Goal: Information Seeking & Learning: Learn about a topic

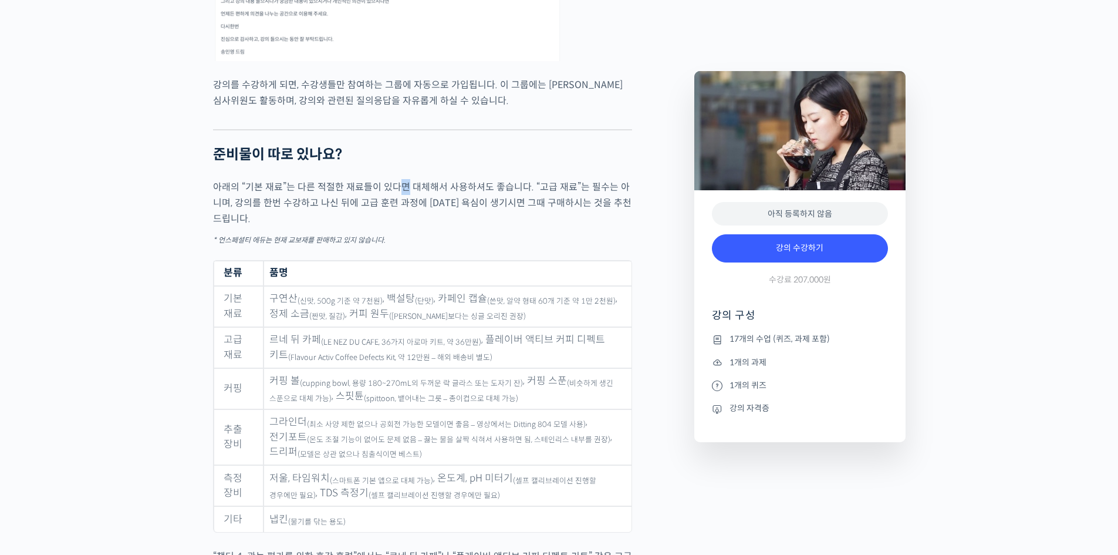
drag, startPoint x: 402, startPoint y: 195, endPoint x: 411, endPoint y: 208, distance: 16.1
click at [413, 216] on p "아래의 “기본 재료”는 다른 적절한 재료들이 있다면 대체해서 사용하셔도 좋습니다. “고급 재료”는 필수는 아니며, 강의를 한번 수강하고 나신 …" at bounding box center [422, 203] width 419 height 48
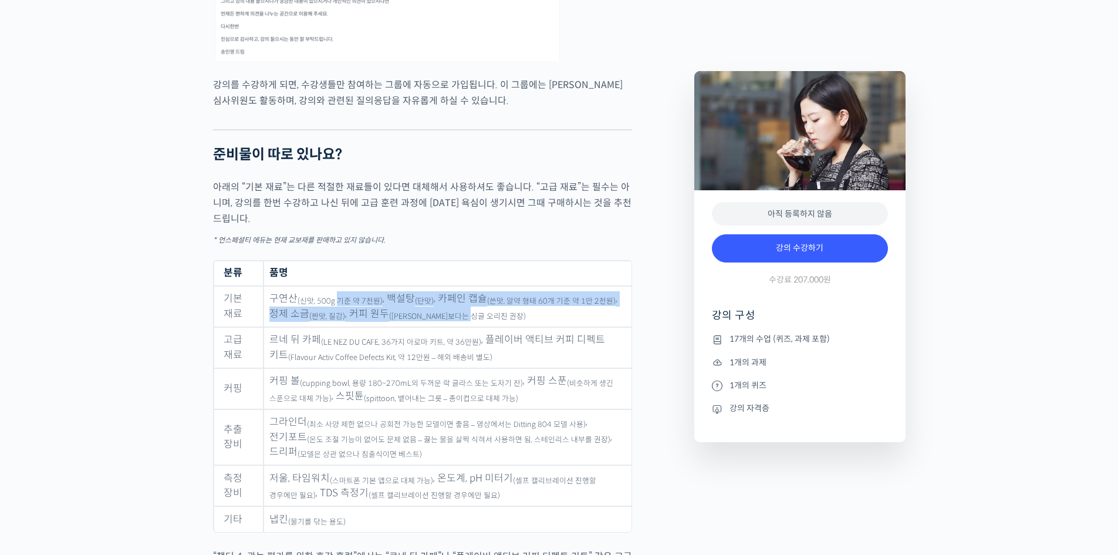
drag, startPoint x: 525, startPoint y: 320, endPoint x: 335, endPoint y: 295, distance: 191.1
click at [335, 295] on td "구연산 (신맛, 500g 기준 약 7천원) , 백설탕 (단맛) , 카페인 캡슐 (쓴맛, 알약 형태 60개 기준 약 1만 2천원) , 정제 소금…" at bounding box center [446, 306] width 367 height 41
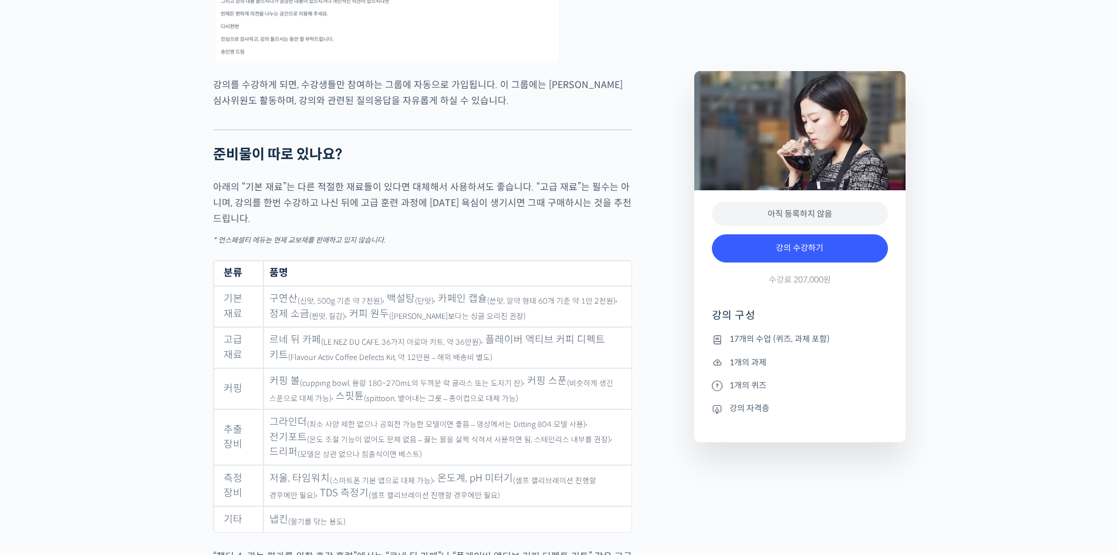
click at [291, 302] on td "구연산 (신맛, 500g 기준 약 7천원) , 백설탕 (단맛) , 카페인 캡슐 (쓴맛, 알약 형태 60개 기준 약 1만 2천원) , 정제 소금…" at bounding box center [446, 306] width 367 height 41
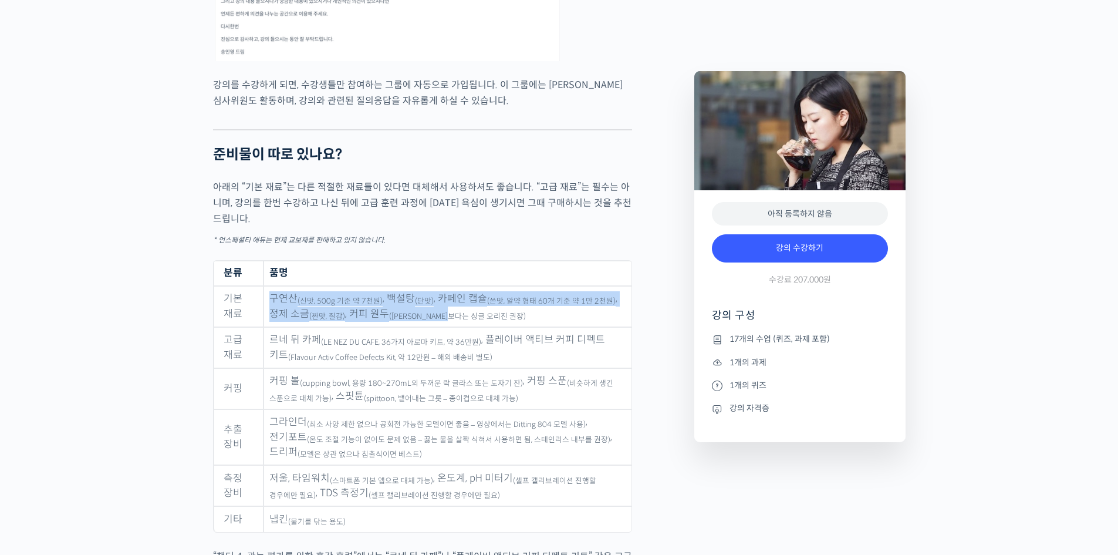
drag, startPoint x: 270, startPoint y: 302, endPoint x: 466, endPoint y: 334, distance: 198.7
click at [466, 327] on td "구연산 (신맛, 500g 기준 약 7천원) , 백설탕 (단맛) , 카페인 캡슐 (쓴맛, 알약 형태 60개 기준 약 1만 2천원) , 정제 소금…" at bounding box center [446, 306] width 367 height 41
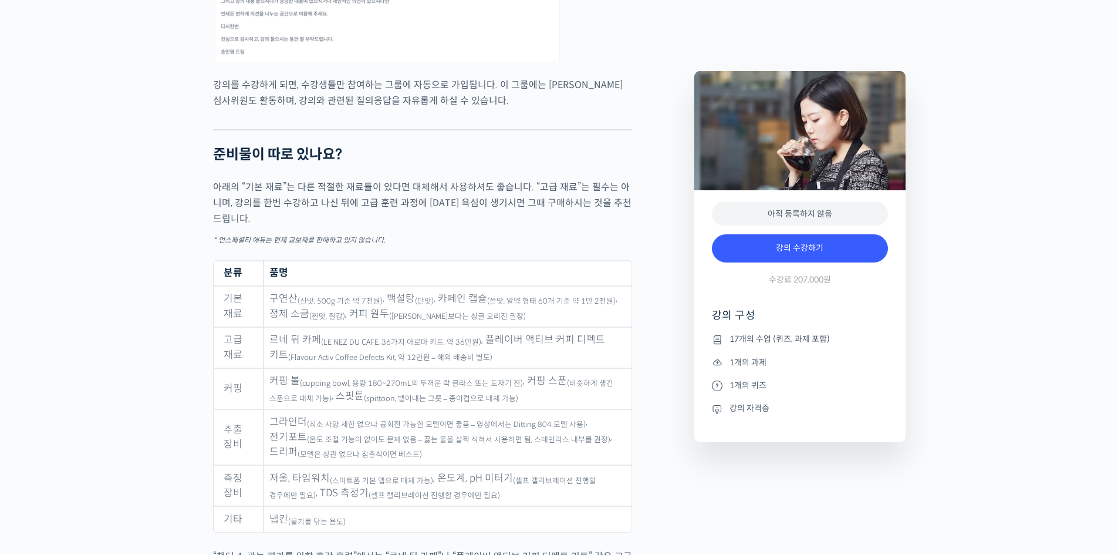
click at [486, 326] on td "구연산 (신맛, 500g 기준 약 7천원) , 백설탕 (단맛) , 카페인 캡슐 (쓴맛, 알약 형태 60개 기준 약 1만 2천원) , 정제 소금…" at bounding box center [446, 306] width 367 height 41
drag, startPoint x: 337, startPoint y: 310, endPoint x: 242, endPoint y: 291, distance: 97.5
click at [313, 306] on td "구연산 (신맛, 500g 기준 약 7천원) , 백설탕 (단맛) , 카페인 캡슐 (쓴맛, 알약 형태 60개 기준 약 1만 2천원) , 정제 소금…" at bounding box center [446, 306] width 367 height 41
drag, startPoint x: 301, startPoint y: 299, endPoint x: 306, endPoint y: 306, distance: 8.5
click at [303, 300] on td "구연산 (신맛, 500g 기준 약 7천원) , 백설탕 (단맛) , 카페인 캡슐 (쓴맛, 알약 형태 60개 기준 약 1만 2천원) , 정제 소금…" at bounding box center [446, 306] width 367 height 41
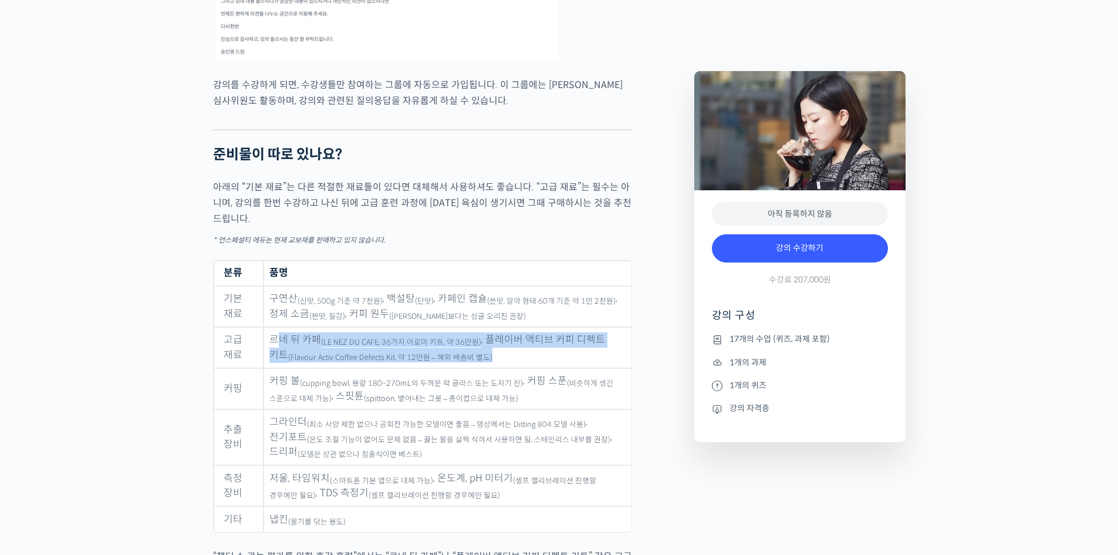
drag, startPoint x: 282, startPoint y: 347, endPoint x: 581, endPoint y: 370, distance: 300.1
click at [529, 367] on td "르네 뒤 카페 (LE NEZ DU CAFE, 36가지 아로마 키트, 약 36만원) , 플레이버 액티브 커피 디펙트 키트 (Flavour Act…" at bounding box center [446, 347] width 367 height 41
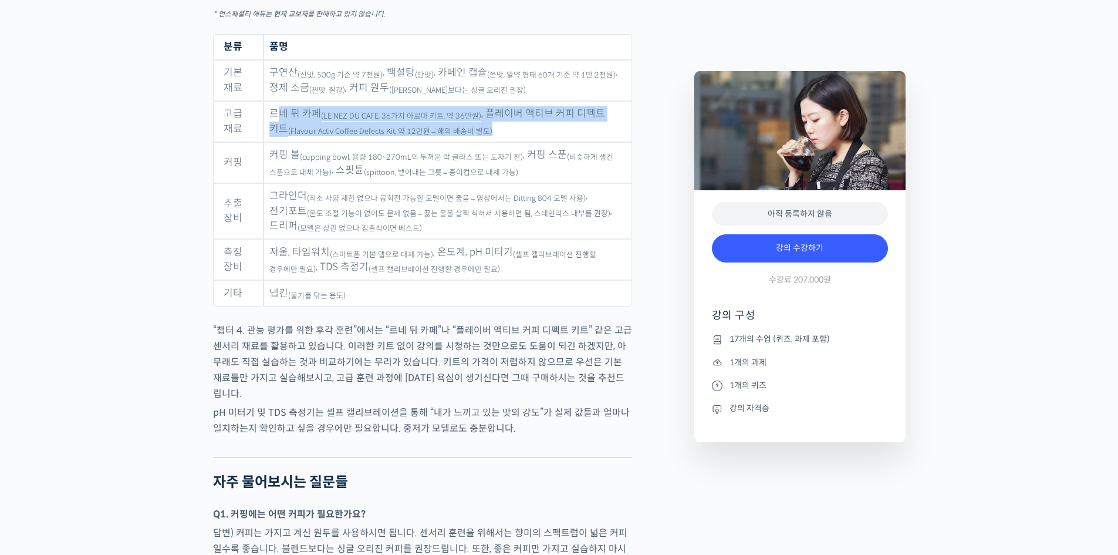
scroll to position [5886, 0]
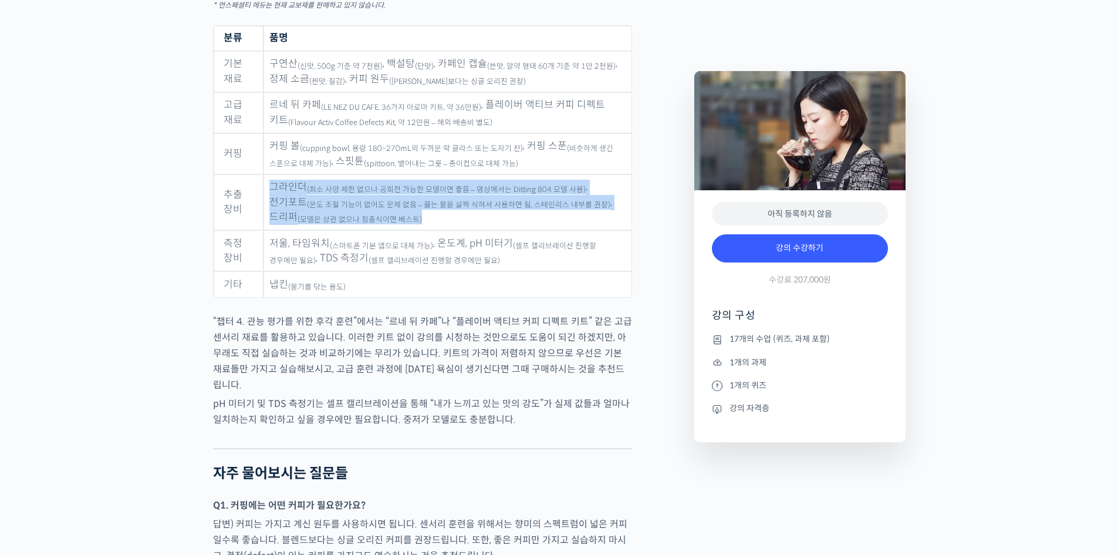
drag, startPoint x: 269, startPoint y: 195, endPoint x: 477, endPoint y: 232, distance: 211.6
click at [477, 231] on td "그라인더 (최소 사양 제한 없으나 공회전 가능한 모델이면 좋음 – 영상에서는 Ditting 804 모델 사용) , 전기포트 (온도 조절 기능이…" at bounding box center [446, 202] width 367 height 56
click at [478, 209] on sub "(온도 조절 기능이 없어도 문제 없음 – 끓는 물을 살짝 식혀서 사용하면 됨, 스테인리스 내부를 권장)" at bounding box center [458, 204] width 303 height 9
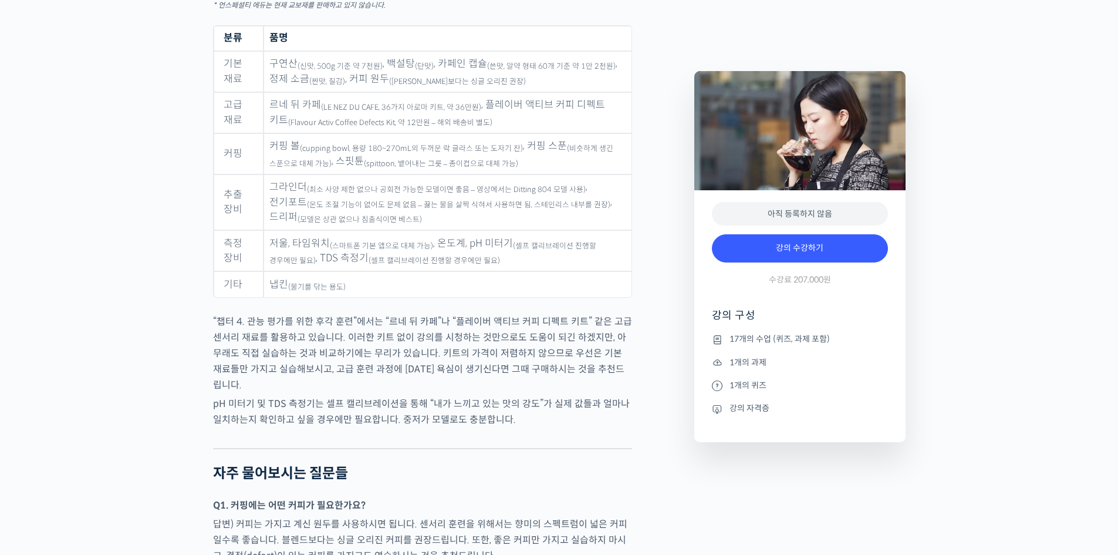
scroll to position [6121, 0]
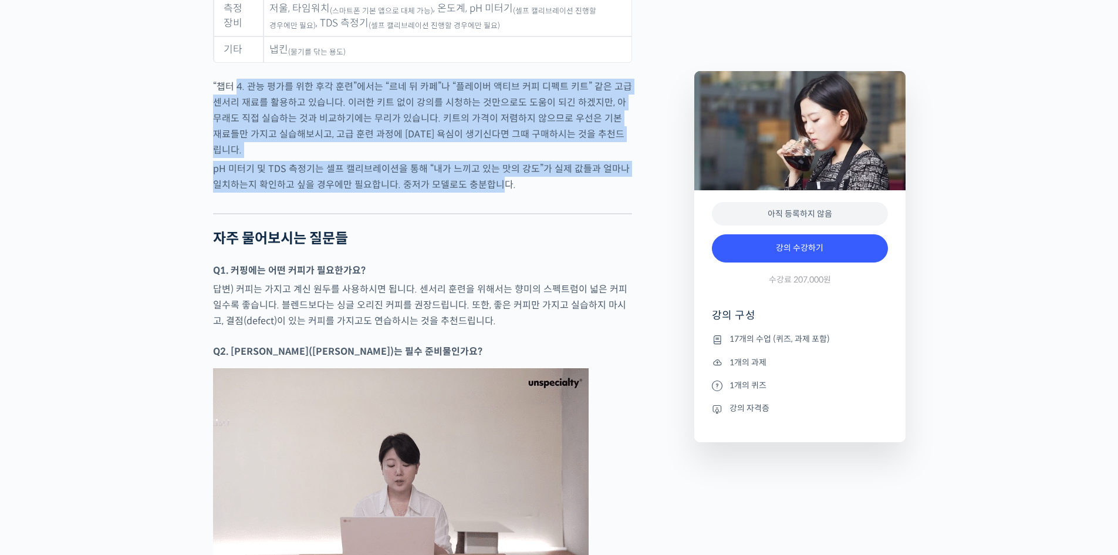
drag, startPoint x: 478, startPoint y: 170, endPoint x: 489, endPoint y: 171, distance: 11.3
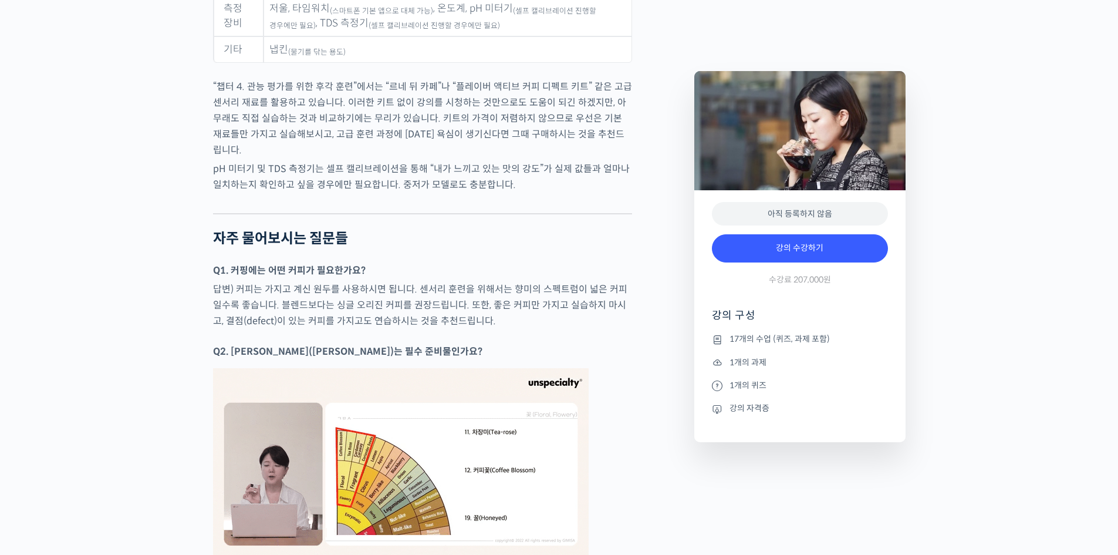
click at [499, 172] on p "pH 미터기 및 TDS 측정기는 셀프 캘리브레이션을 통해 “내가 느끼고 있는 맛의 강도”가 실제 값들과 얼마나 일치하는지 확인하고 싶을 경우에…" at bounding box center [422, 177] width 419 height 32
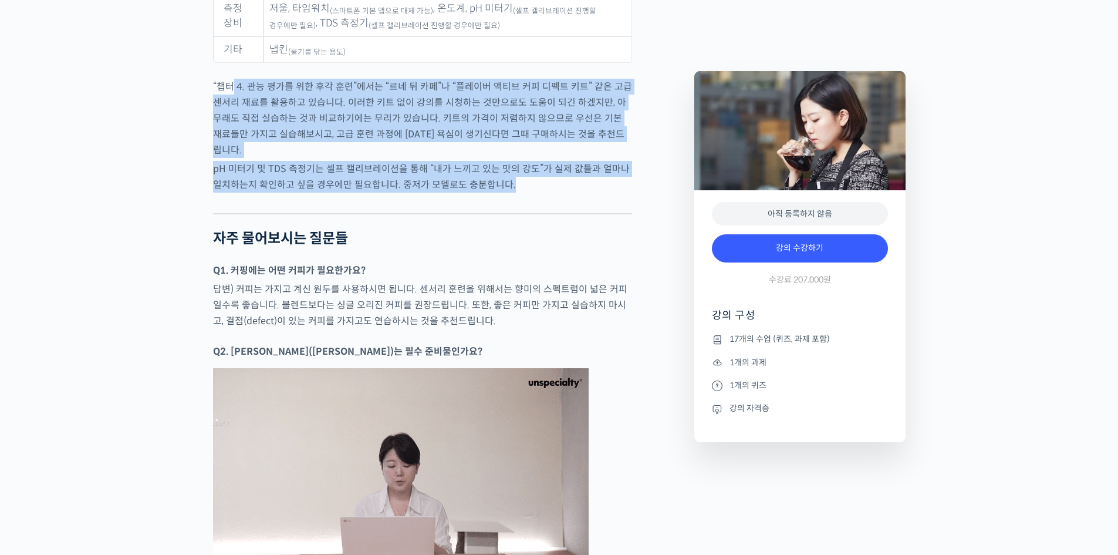
drag, startPoint x: 306, startPoint y: 100, endPoint x: 232, endPoint y: 97, distance: 74.6
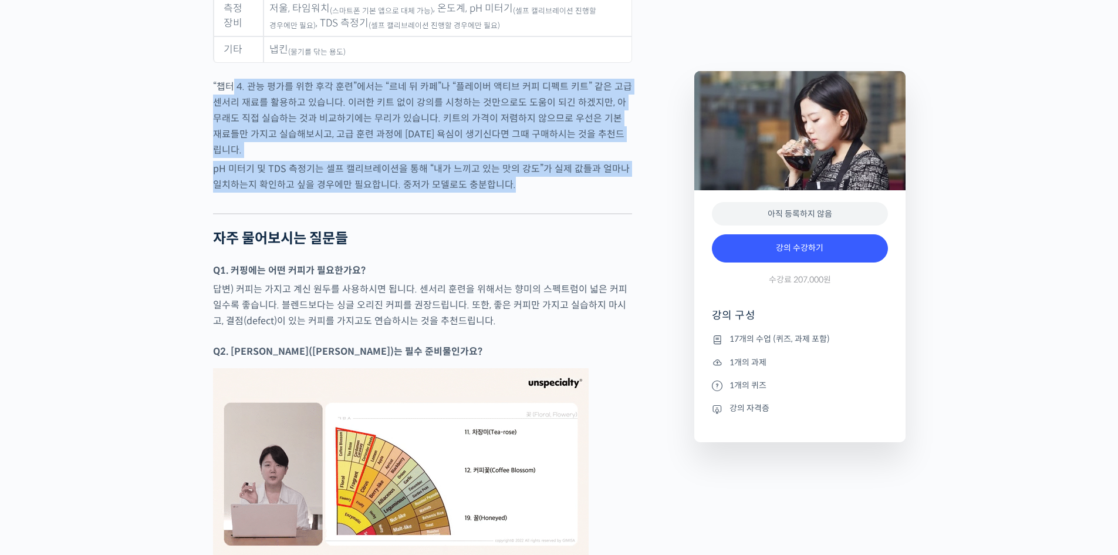
click at [232, 97] on p "“챕터 4. 관능 평가를 위한 후각 훈련”에서는 “르네 뒤 카페”나 “플레이버 액티브 커피 디펙트 키트” 같은 고급 센서리 재료를 활용하고 있…" at bounding box center [422, 118] width 419 height 79
drag, startPoint x: 263, startPoint y: 132, endPoint x: 587, endPoint y: 184, distance: 328.0
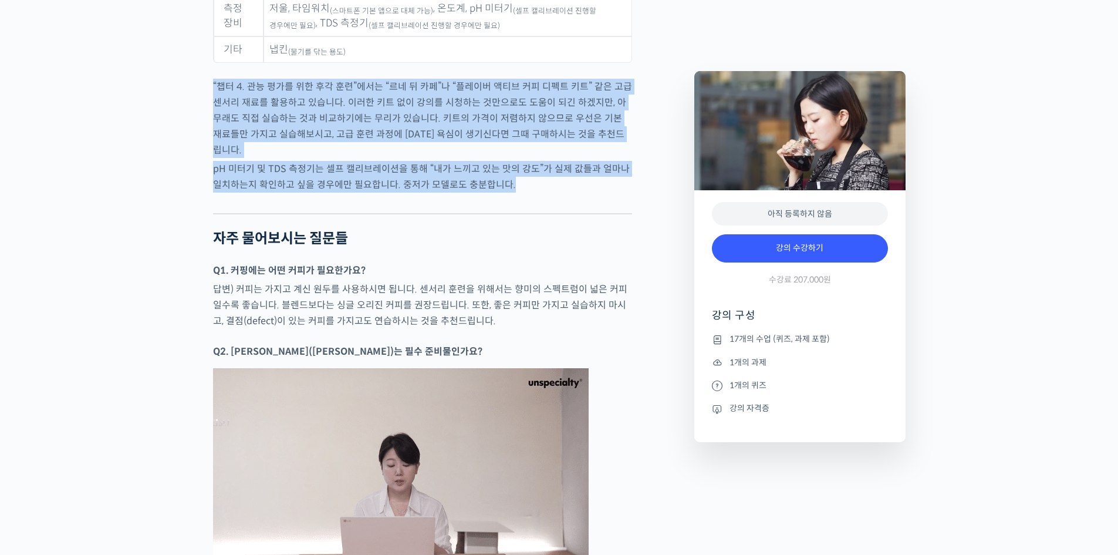
click at [587, 184] on p "pH 미터기 및 TDS 측정기는 셀프 캘리브레이션을 통해 “내가 느끼고 있는 맛의 강도”가 실제 값들과 얼마나 일치하는지 확인하고 싶을 경우에…" at bounding box center [422, 177] width 419 height 32
drag, startPoint x: 576, startPoint y: 180, endPoint x: 212, endPoint y: 94, distance: 373.3
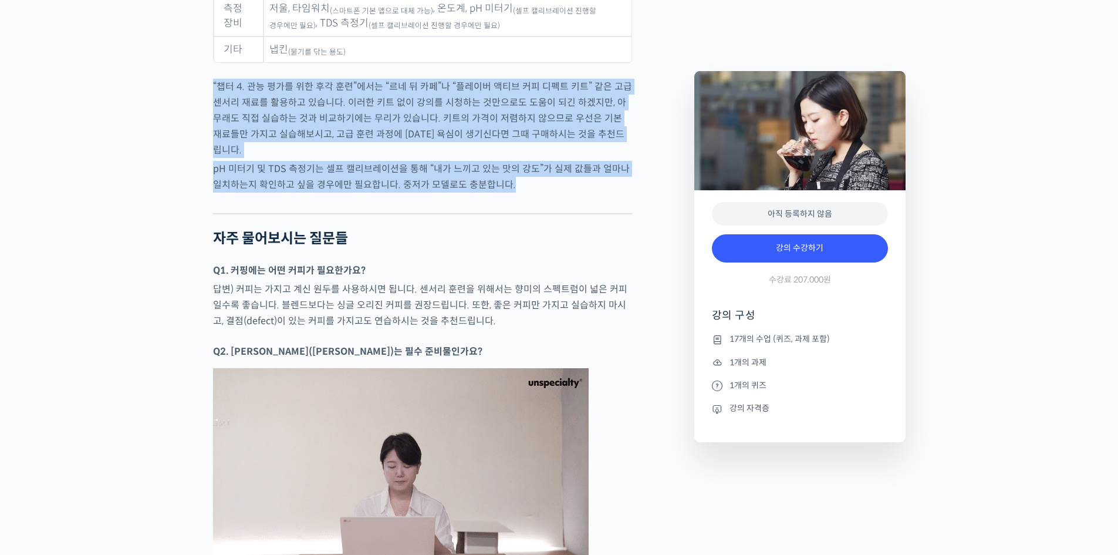
click at [213, 94] on p "“챕터 4. 관능 평가를 위한 후각 훈련”에서는 “르네 뒤 카페”나 “플레이버 액티브 커피 디펙트 키트” 같은 고급 센서리 재료를 활용하고 있…" at bounding box center [422, 118] width 419 height 79
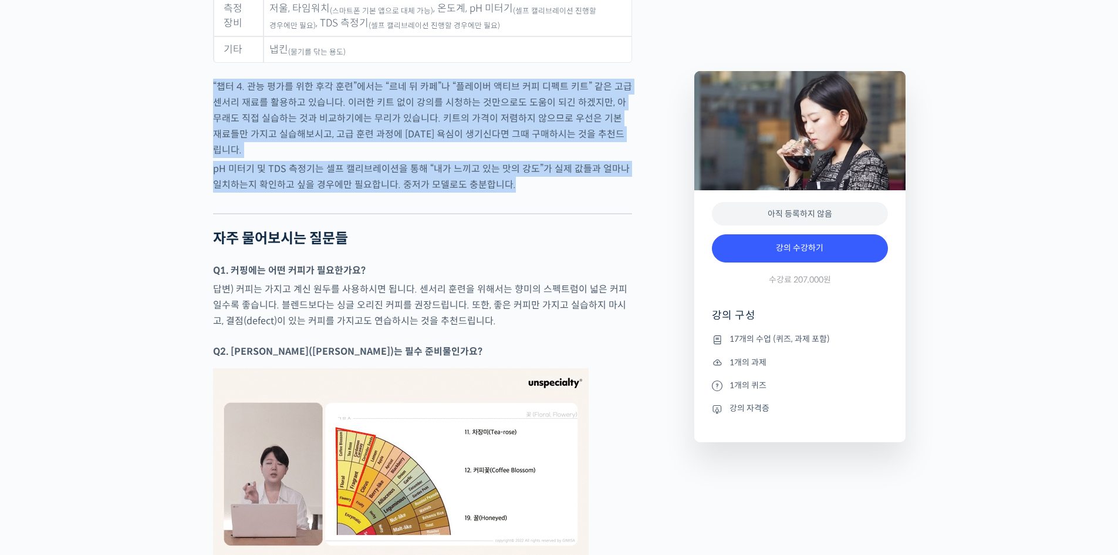
drag, startPoint x: 208, startPoint y: 92, endPoint x: 575, endPoint y: 182, distance: 377.8
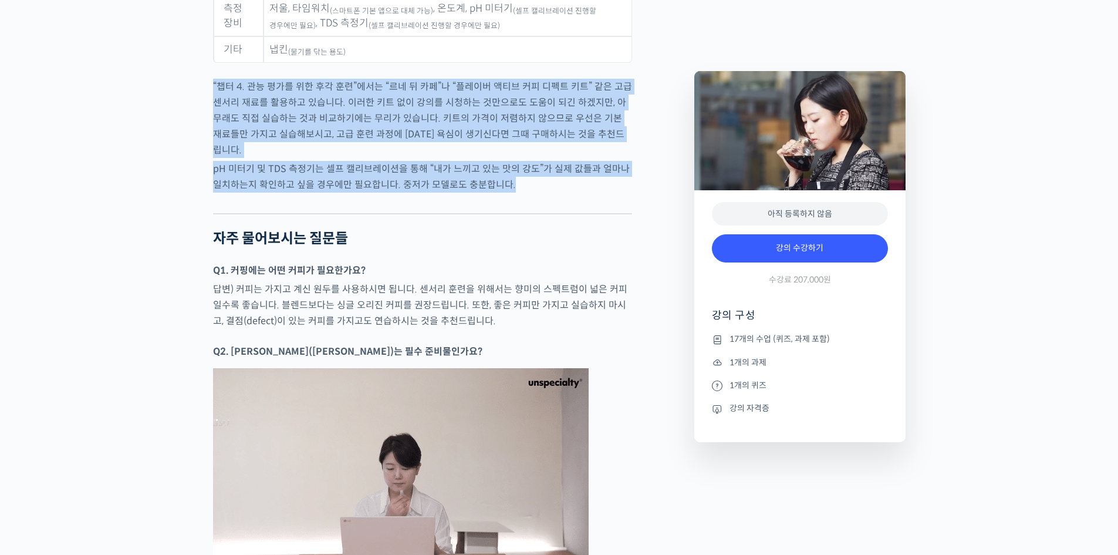
click at [575, 182] on p "pH 미터기 및 TDS 측정기는 셀프 캘리브레이션을 통해 “내가 느끼고 있는 맛의 강도”가 실제 값들과 얼마나 일치하는지 확인하고 싶을 경우에…" at bounding box center [422, 177] width 419 height 32
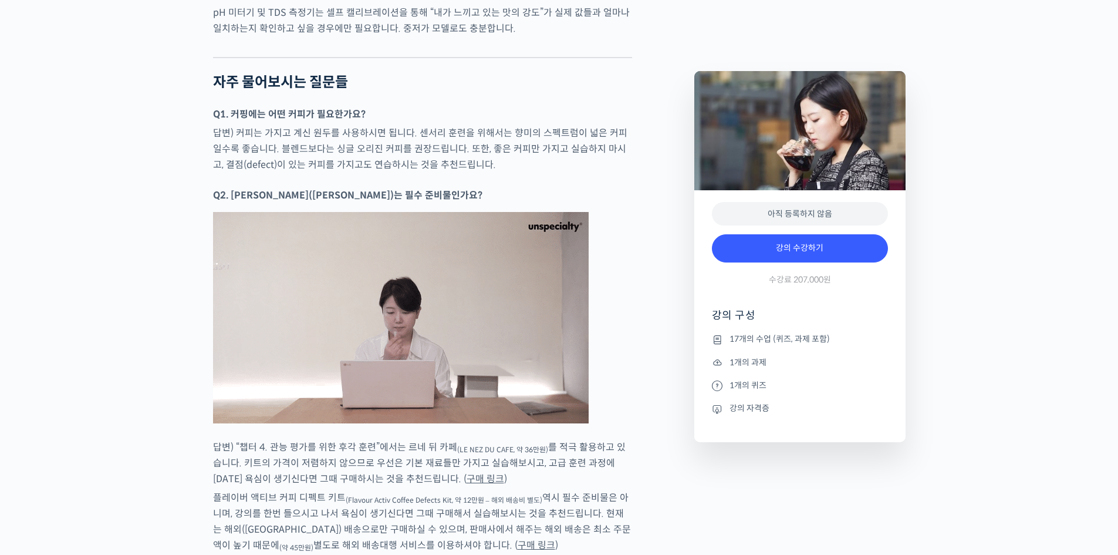
scroll to position [6199, 0]
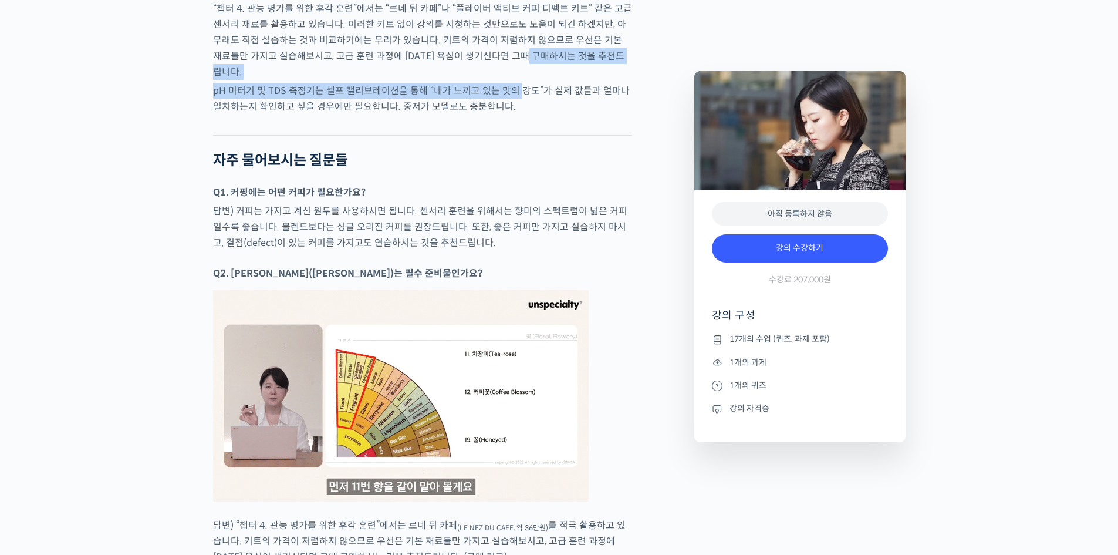
drag, startPoint x: 519, startPoint y: 88, endPoint x: 525, endPoint y: 100, distance: 13.1
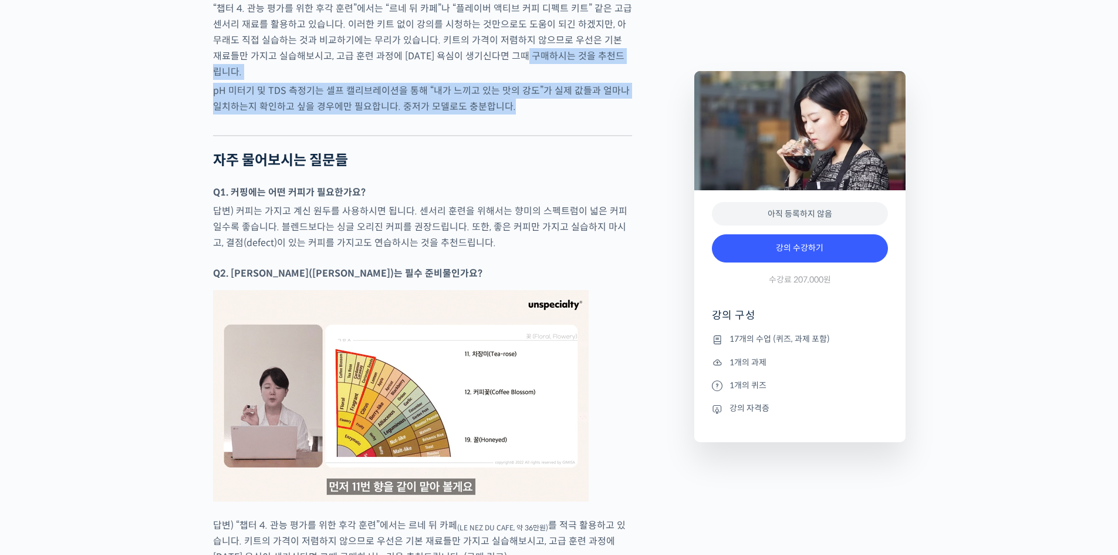
click at [525, 100] on p "pH 미터기 및 TDS 측정기는 셀프 캘리브레이션을 통해 “내가 느끼고 있는 맛의 강도”가 실제 값들과 얼마나 일치하는지 확인하고 싶을 경우에…" at bounding box center [422, 99] width 419 height 32
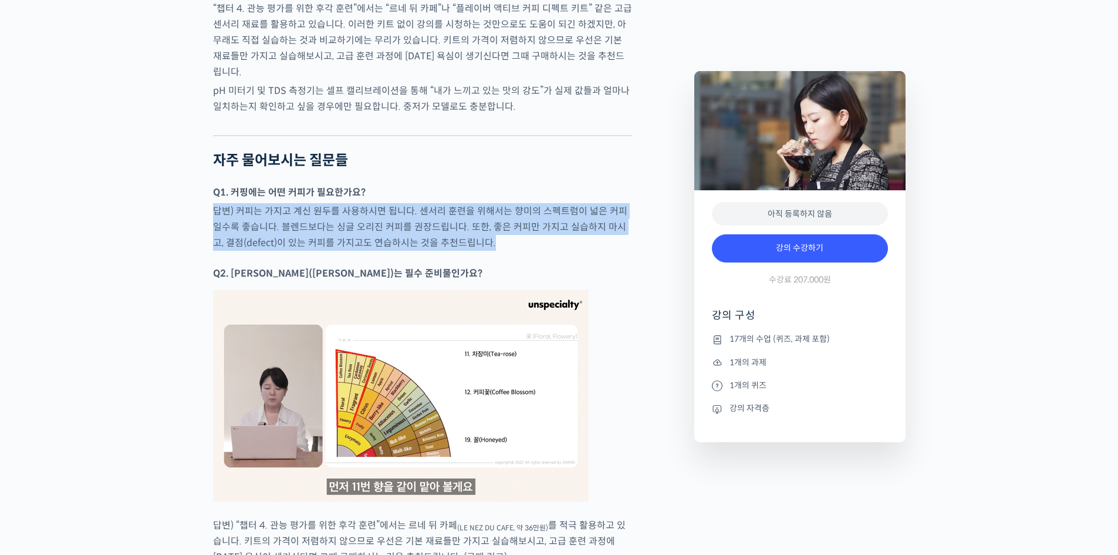
drag, startPoint x: 590, startPoint y: 204, endPoint x: 611, endPoint y: 239, distance: 40.8
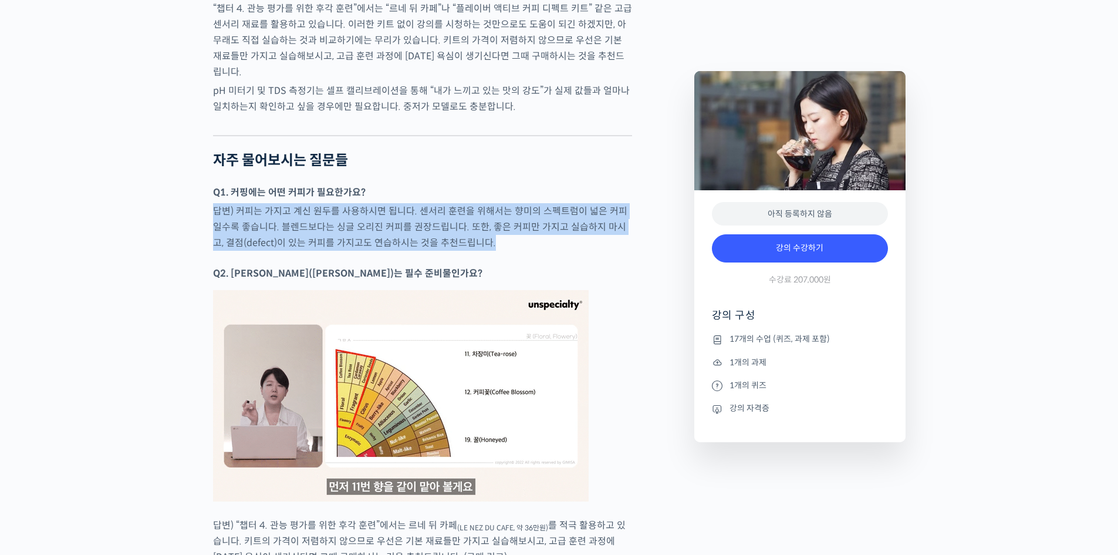
click at [611, 239] on p "답변) 커피는 가지고 계신 원두를 사용하시면 됩니다. 센서리 훈련을 위해서는 향미의 스펙트럼이 넓은 커피일수록 좋습니다. 블렌드보다는 싱글 오…" at bounding box center [422, 227] width 419 height 48
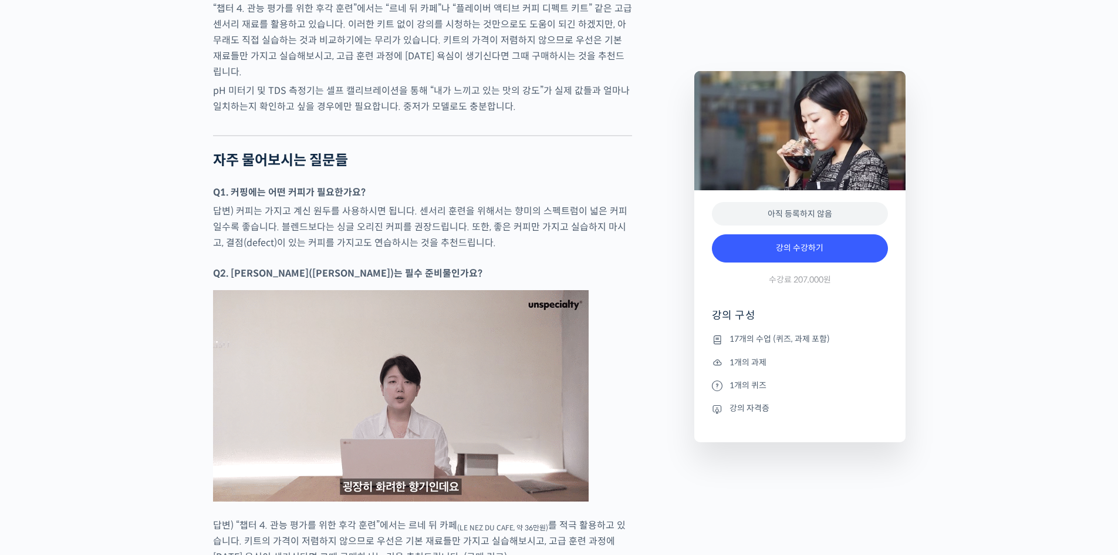
drag, startPoint x: 608, startPoint y: 238, endPoint x: 589, endPoint y: 173, distance: 68.1
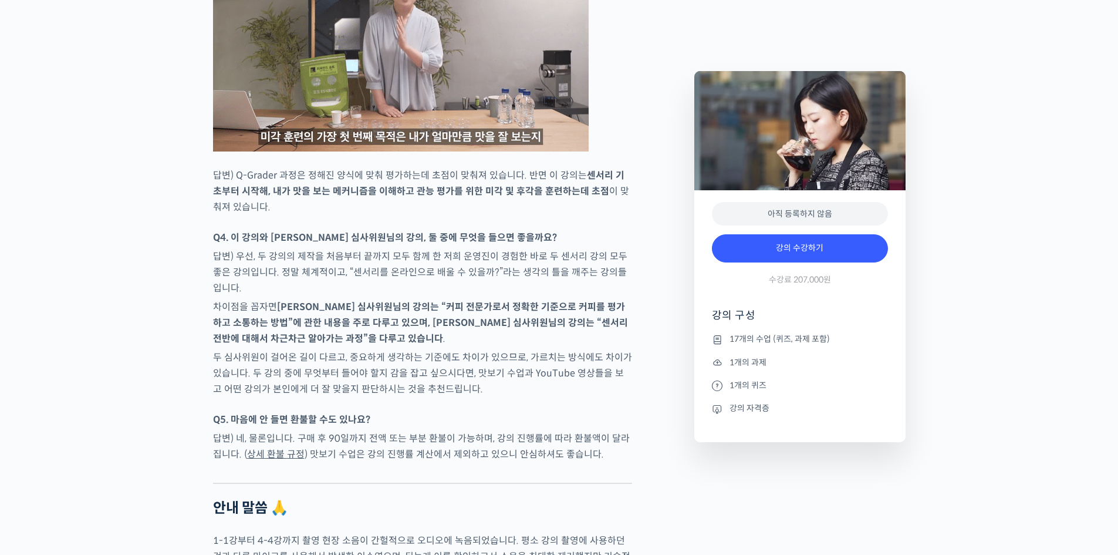
scroll to position [6903, 0]
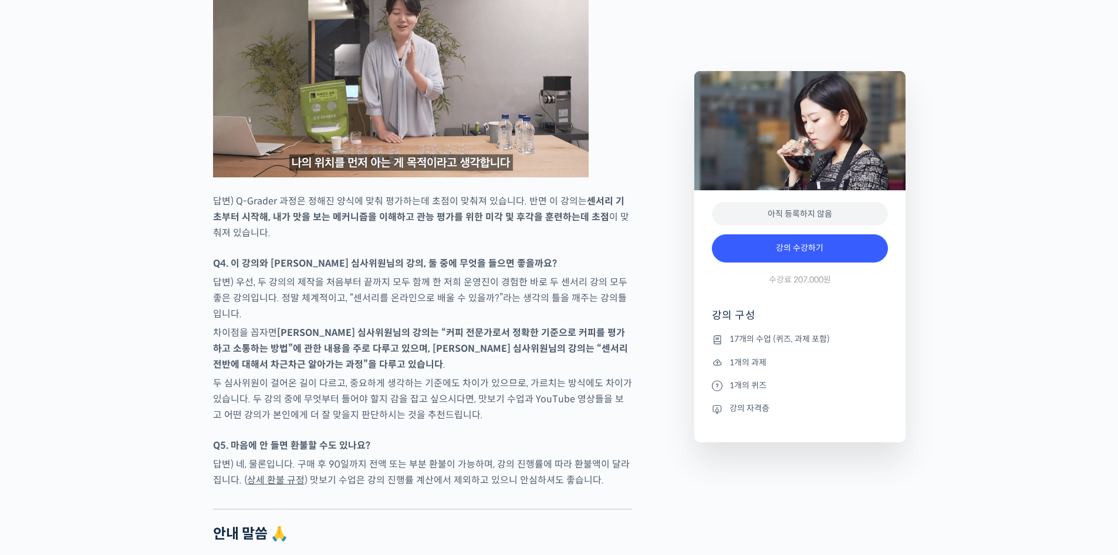
click at [616, 215] on p "답변) Q-Grader 과정은 정해진 양식에 맞춰 평가하는데 초점이 맞춰져 있습니다. 반면 이 강의는 센서리 기초부터 시작해, 내가 맛을 보는…" at bounding box center [422, 217] width 419 height 48
click at [616, 225] on p "답변) Q-Grader 과정은 정해진 양식에 맞춰 평가하는데 초점이 맞춰져 있습니다. 반면 이 강의는 센서리 기초부터 시작해, 내가 맛을 보는…" at bounding box center [422, 217] width 419 height 48
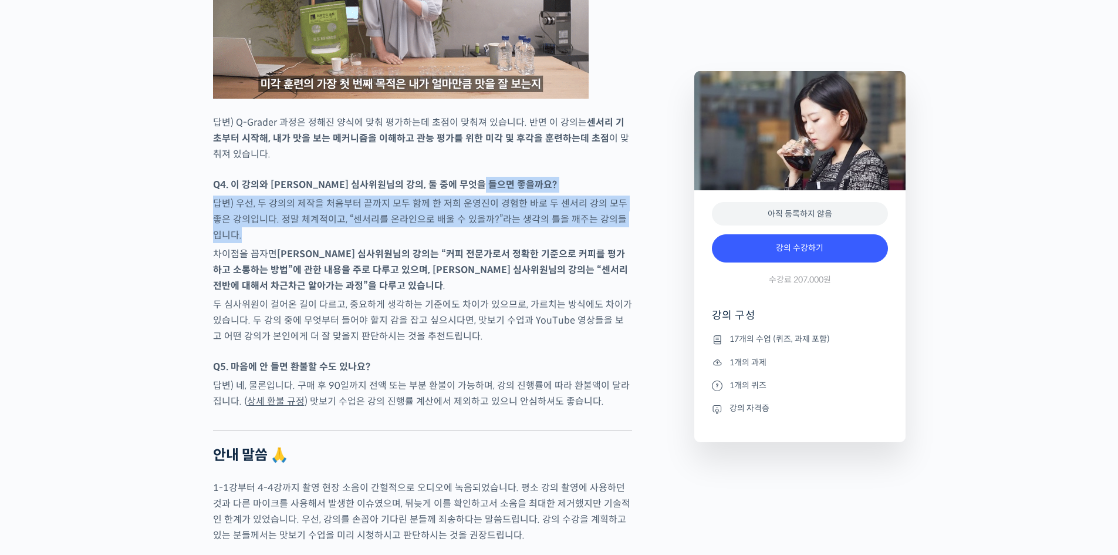
click at [589, 232] on p "답변) 우선, 두 강의의 제작을 처음부터 끝까지 모두 함께 한 저희 운영진이 경험한 바로 두 센서리 강의 모두 좋은 강의입니다. 정말 체계적이…" at bounding box center [422, 219] width 419 height 48
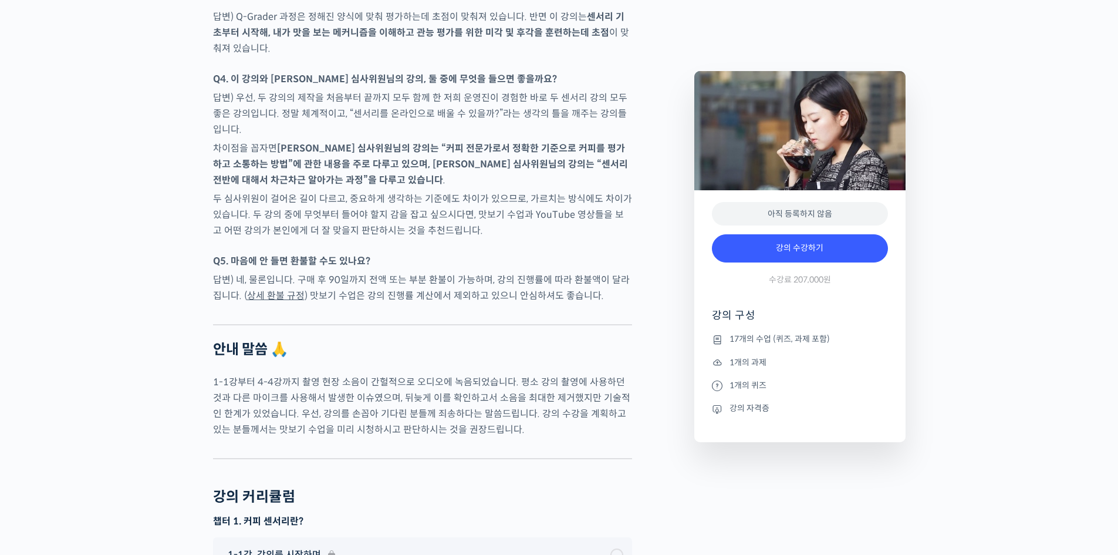
scroll to position [7216, 0]
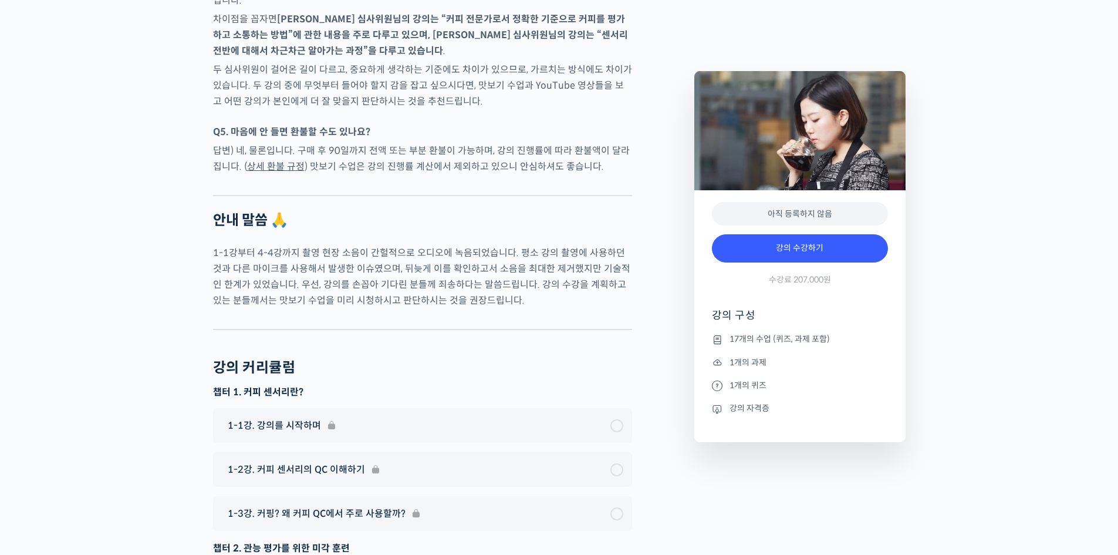
click at [520, 124] on p "Q5. 마음에 안 들면 환불할 수도 있나요?" at bounding box center [422, 132] width 419 height 16
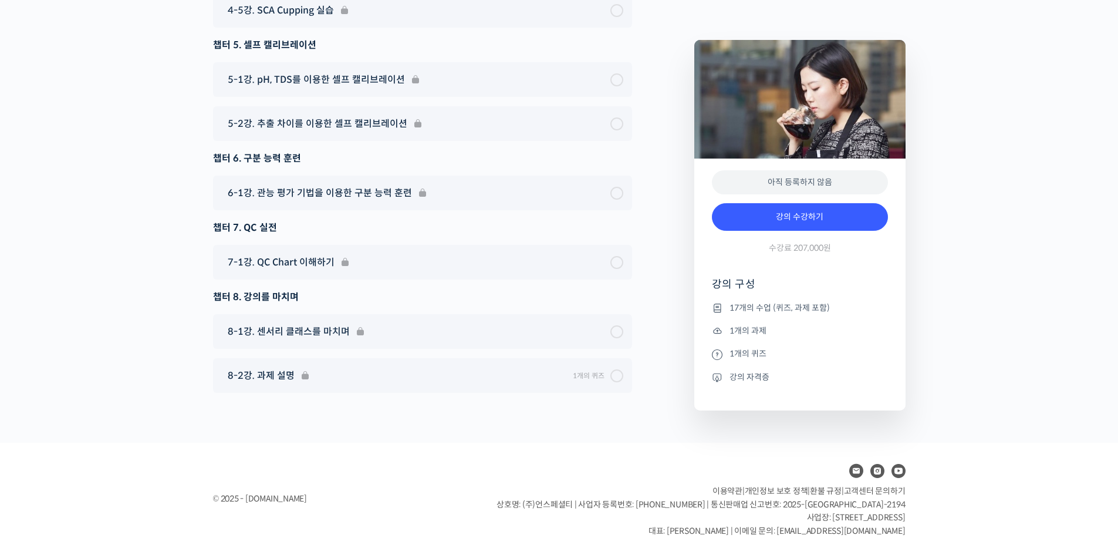
scroll to position [8155, 0]
